Goal: Task Accomplishment & Management: Complete application form

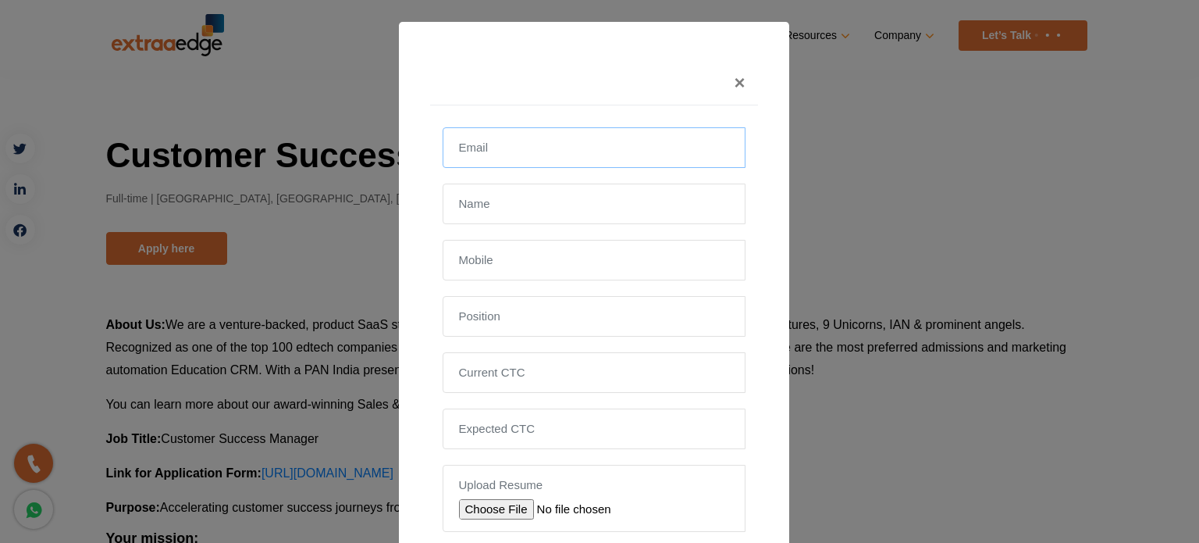
drag, startPoint x: 0, startPoint y: 0, endPoint x: 484, endPoint y: 148, distance: 506.1
click at [484, 148] on input "email" at bounding box center [594, 147] width 303 height 41
type input "[EMAIL_ADDRESS][DOMAIN_NAME]"
type input "[PERSON_NAME] [PERSON_NAME]"
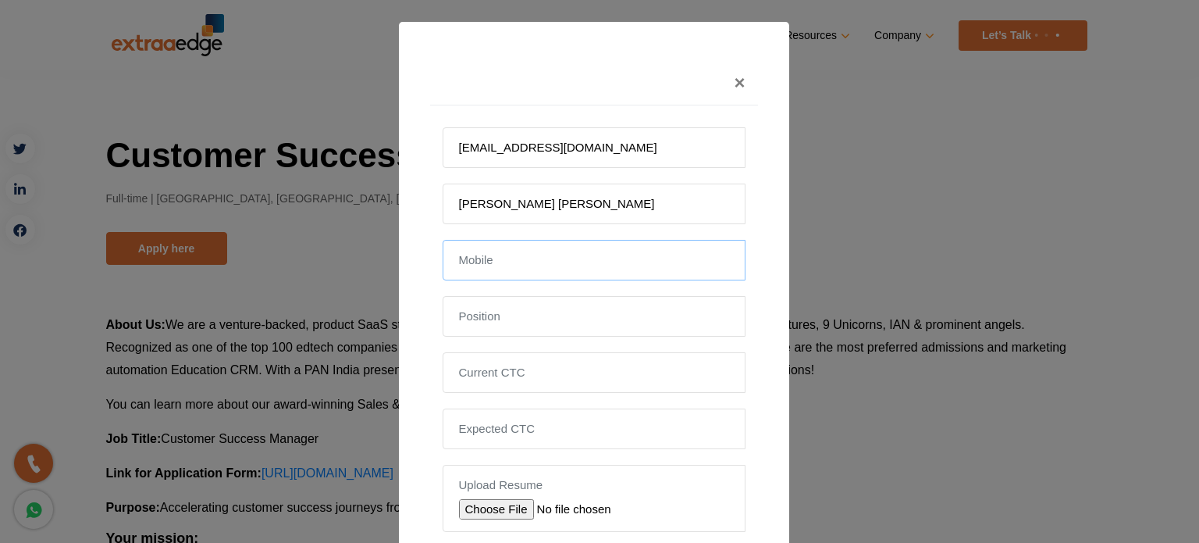
type input "[PHONE_NUMBER]"
drag, startPoint x: 638, startPoint y: 207, endPoint x: 543, endPoint y: 199, distance: 95.6
click at [543, 199] on input "[PERSON_NAME] [PERSON_NAME]" at bounding box center [594, 203] width 303 height 41
type input "[PERSON_NAME]"
click at [443, 266] on input "[PHONE_NUMBER]" at bounding box center [594, 260] width 303 height 41
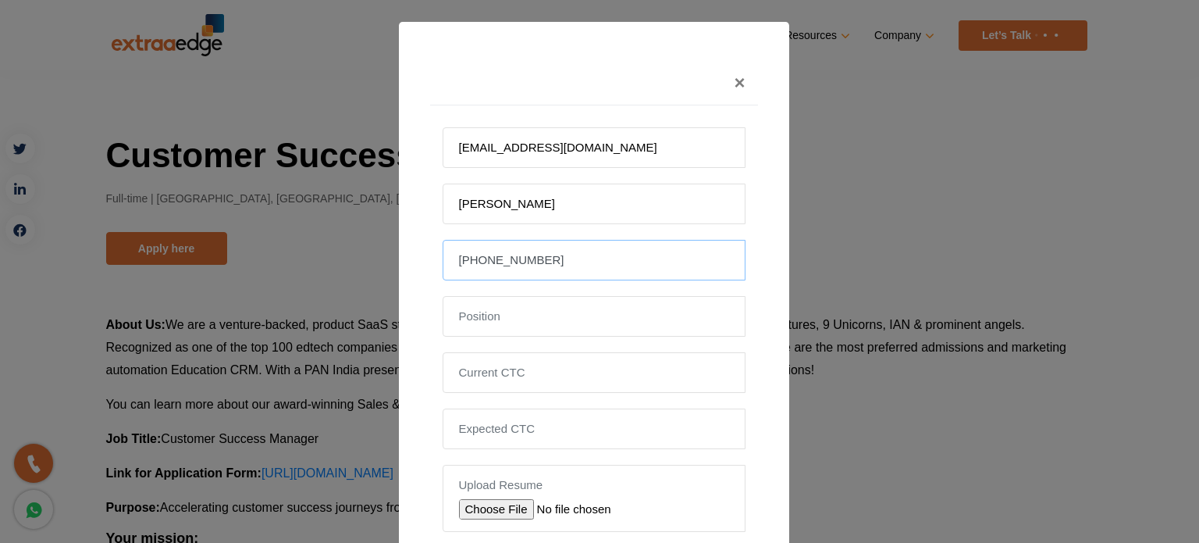
click at [471, 259] on input "[PHONE_NUMBER]" at bounding box center [594, 260] width 303 height 41
type input "9954346891"
click at [502, 316] on input "text" at bounding box center [594, 316] width 303 height 41
type input "Key Account Lead"
type input "8.5 LPA"
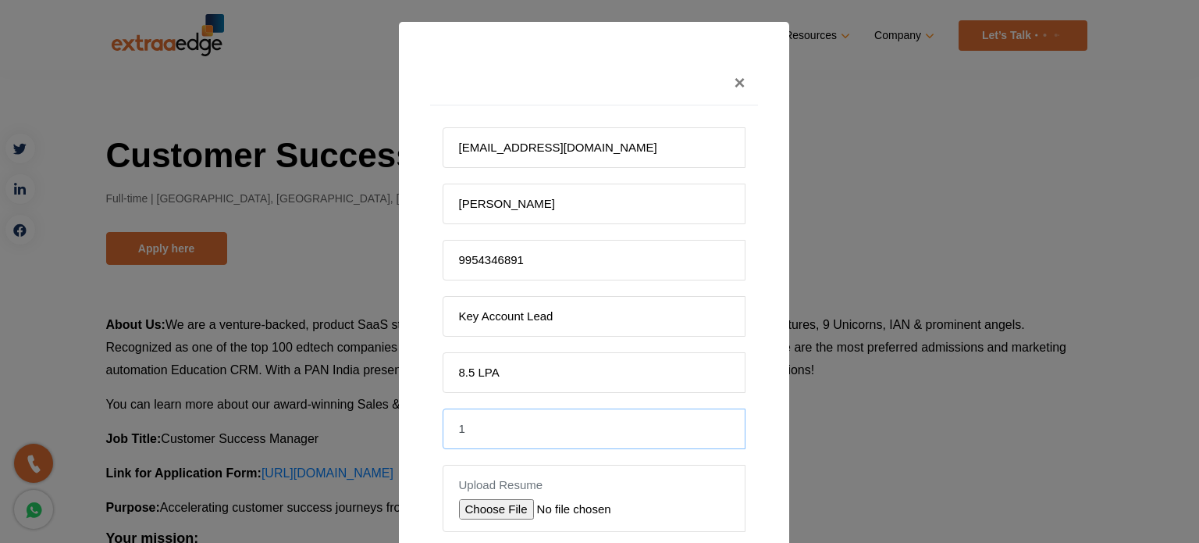
type input "11 - 12 LPA"
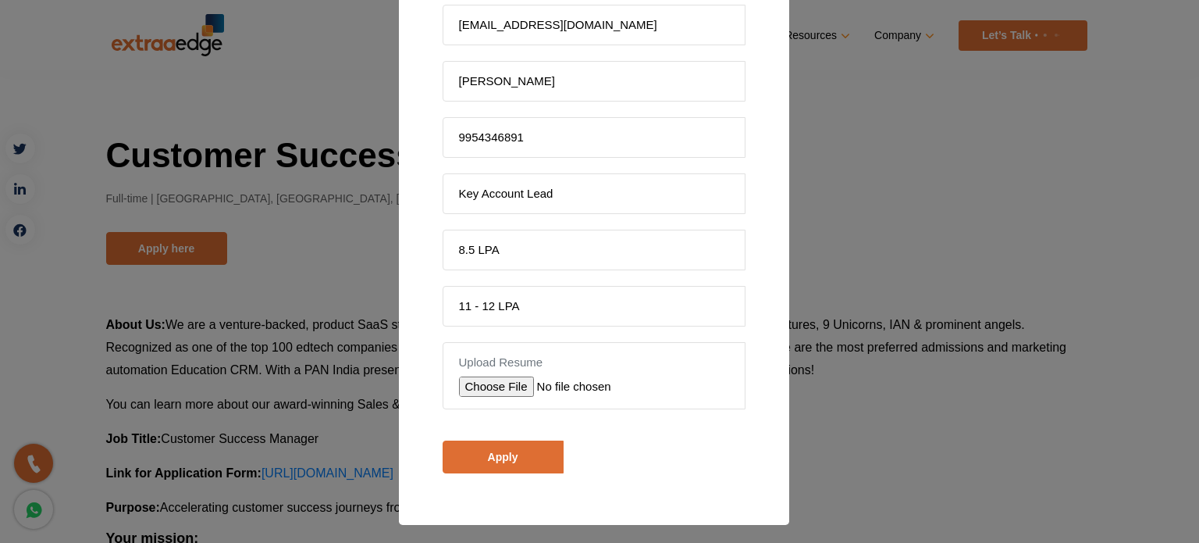
click at [499, 383] on input "file" at bounding box center [570, 386] width 222 height 20
type input "C:\fakepath\Abhishruti-Dutta.pdf"
click at [497, 441] on input "Apply" at bounding box center [503, 456] width 121 height 33
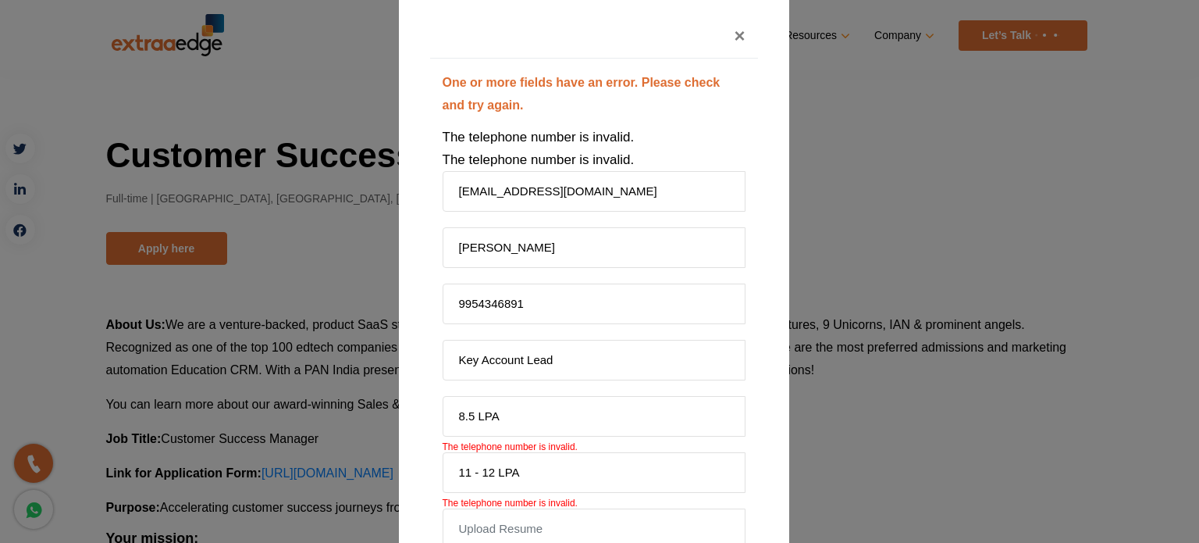
scroll to position [45, 0]
click at [480, 199] on input "[EMAIL_ADDRESS][DOMAIN_NAME]" at bounding box center [594, 193] width 303 height 41
type input "[EMAIL_ADDRESS][DOMAIN_NAME]"
type input "[PERSON_NAME] [PERSON_NAME]"
type input "[PHONE_NUMBER]"
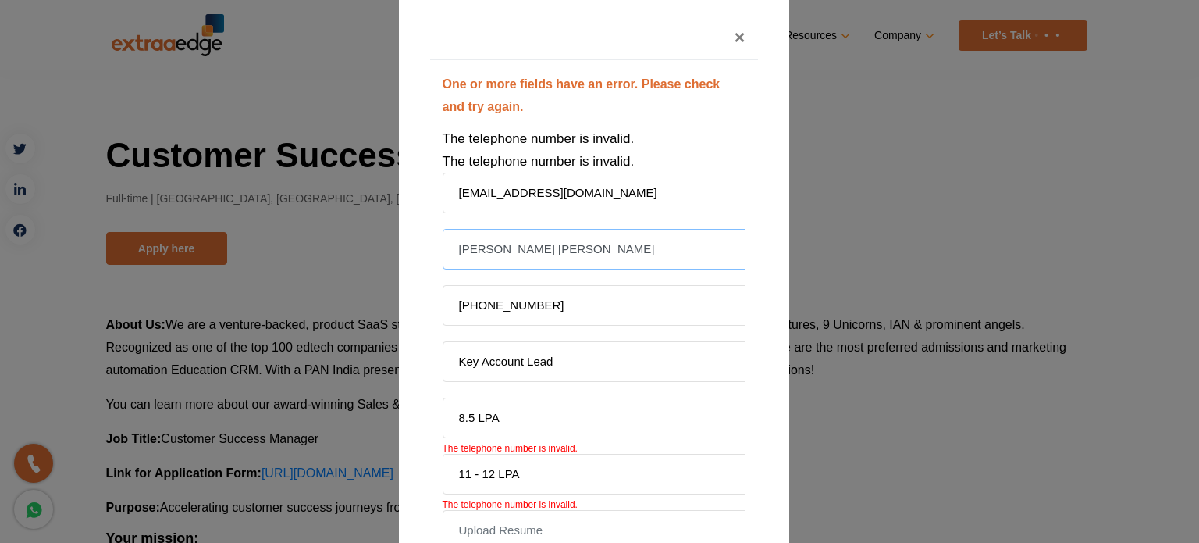
drag, startPoint x: 659, startPoint y: 252, endPoint x: 217, endPoint y: 193, distance: 445.9
click at [217, 193] on div "× One or more fields have an error. Please check and try again. The telephone n…" at bounding box center [599, 271] width 1199 height 543
type input "a"
type input "[PERSON_NAME]"
click at [478, 306] on input "[PHONE_NUMBER]" at bounding box center [594, 305] width 303 height 41
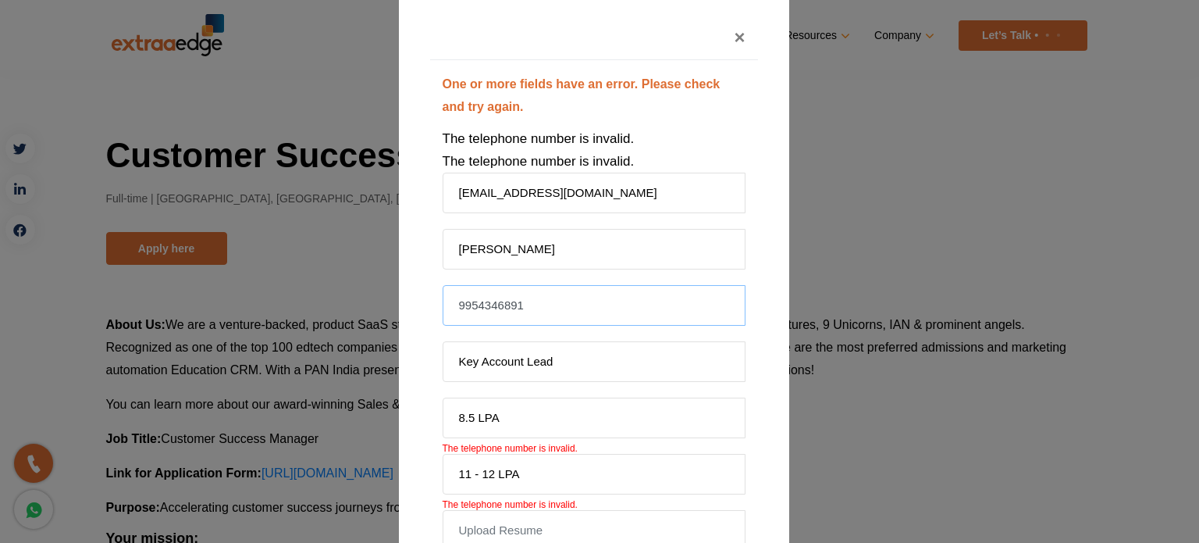
drag, startPoint x: 750, startPoint y: 317, endPoint x: 460, endPoint y: 308, distance: 290.6
click at [460, 308] on div "One or more fields have an error. Please check and try again. The telephone num…" at bounding box center [594, 379] width 328 height 639
click at [454, 305] on input "9954346891" at bounding box center [594, 305] width 303 height 41
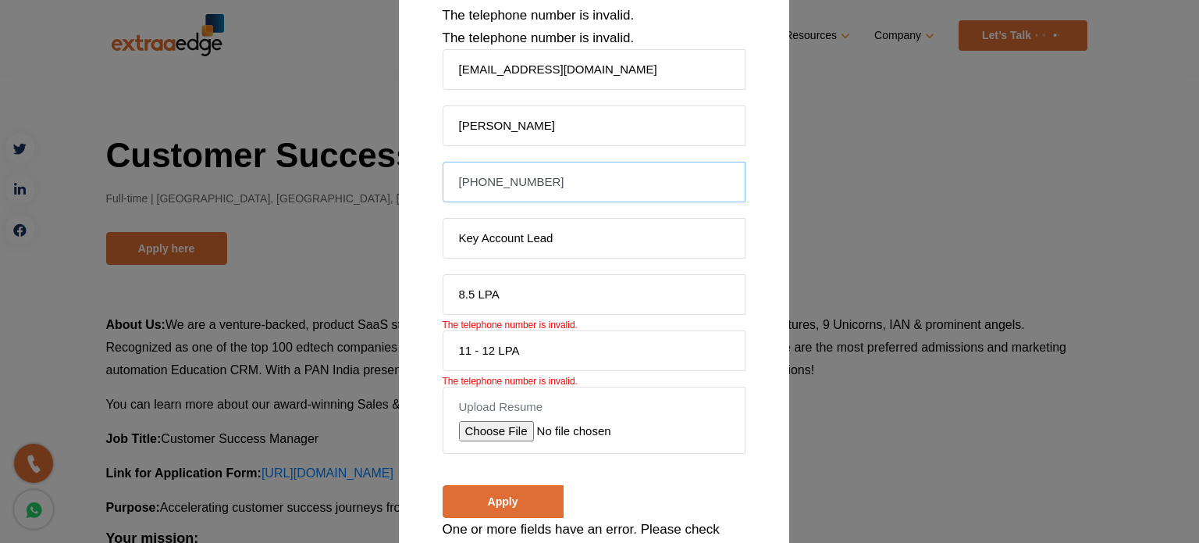
scroll to position [170, 0]
type input "[PHONE_NUMBER]"
click at [498, 224] on input "Key Account Lead" at bounding box center [594, 236] width 303 height 41
type input "Key Account Lead"
click at [501, 296] on input "8.5 LPA" at bounding box center [594, 293] width 303 height 41
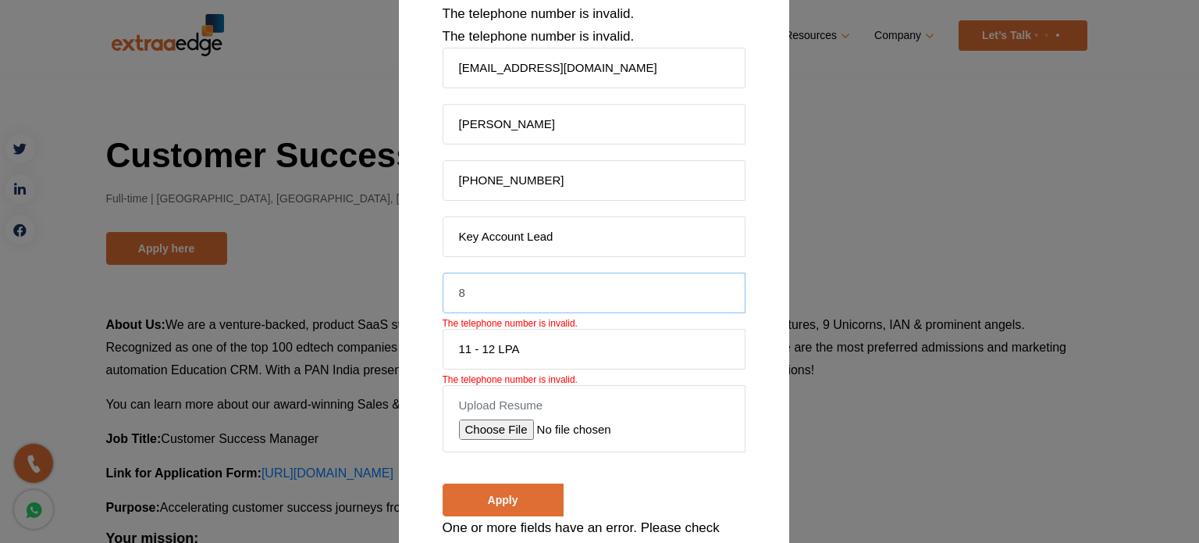
type input "8"
click at [483, 343] on input "11 - 12 LPA" at bounding box center [594, 349] width 303 height 41
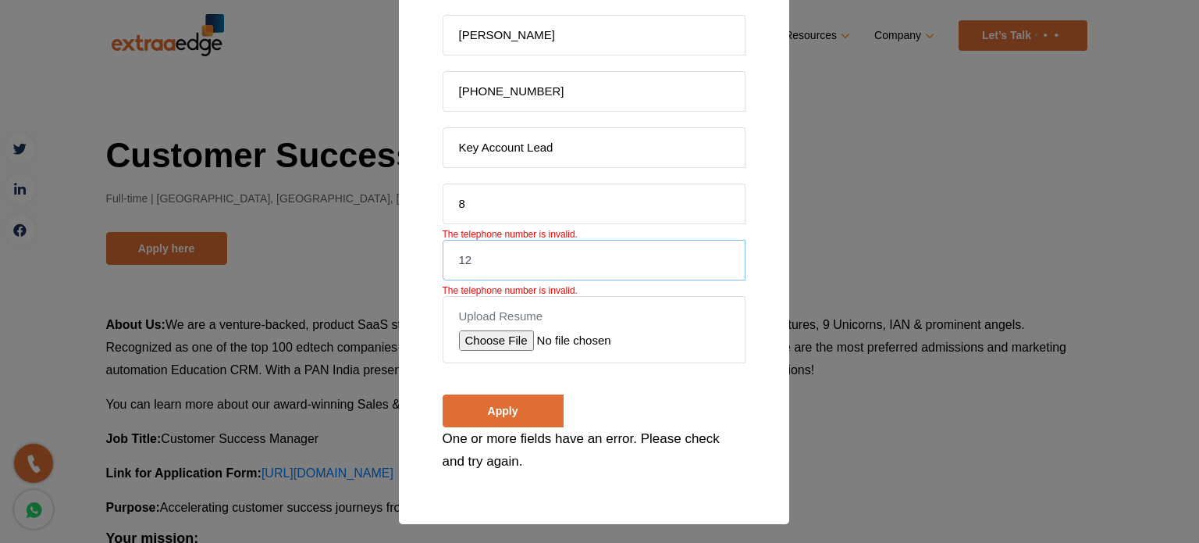
type input "12"
click at [486, 340] on input "file" at bounding box center [570, 340] width 222 height 20
type input "C:\fakepath\Abhishruti-Dutta.pdf"
click at [516, 396] on input "Apply" at bounding box center [503, 410] width 121 height 33
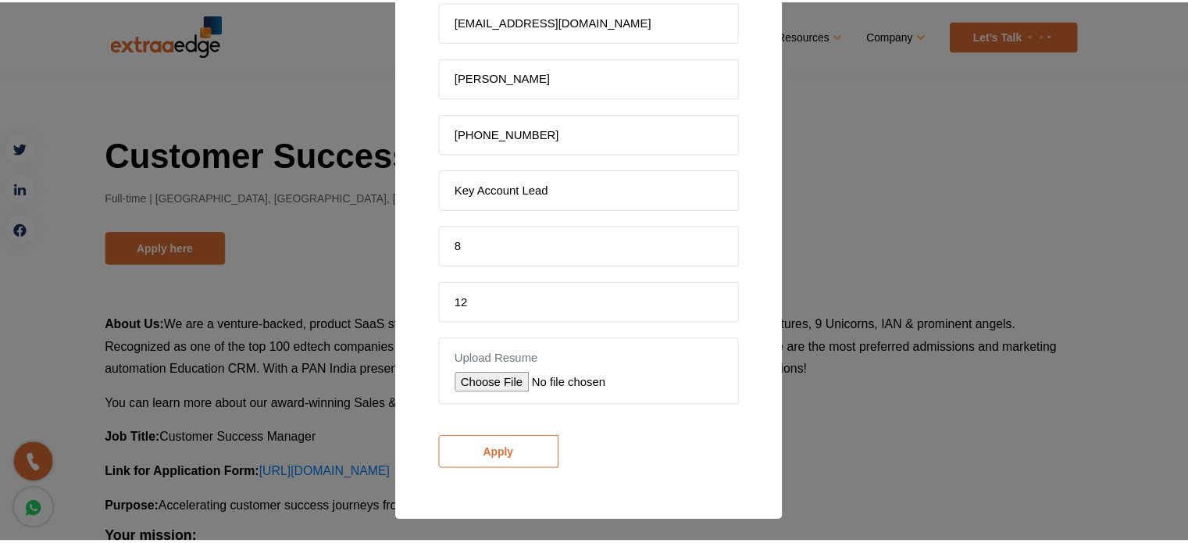
scroll to position [123, 0]
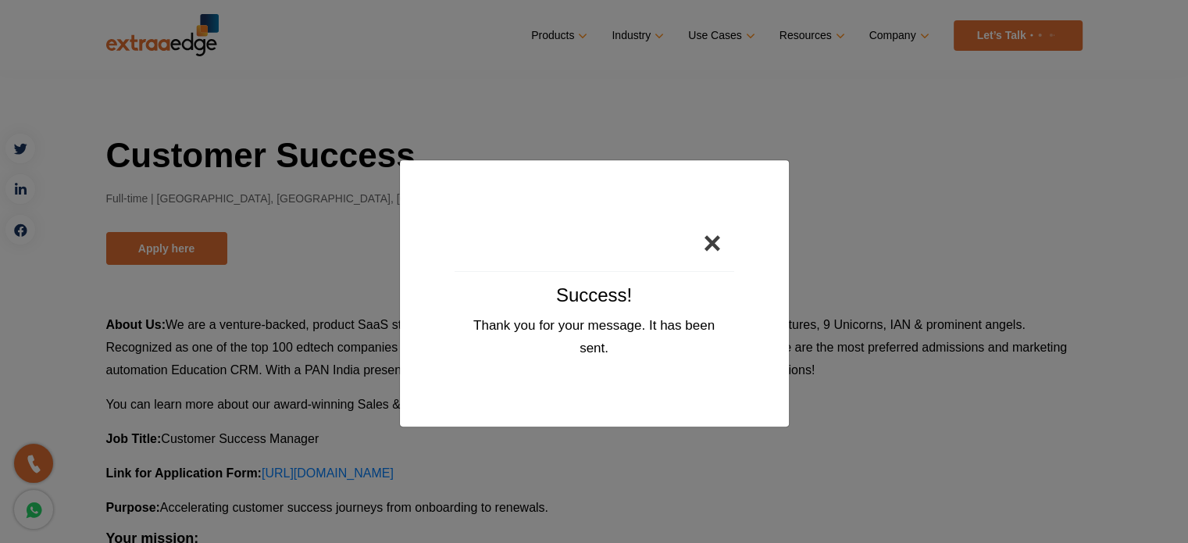
click at [709, 240] on button "×" at bounding box center [711, 243] width 43 height 56
